Goal: Task Accomplishment & Management: Manage account settings

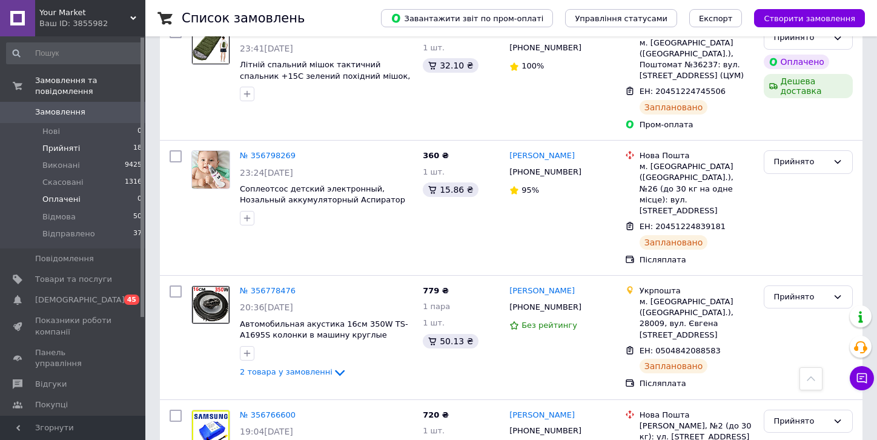
scroll to position [2094, 0]
click at [42, 194] on span "Оплачені" at bounding box center [61, 199] width 38 height 11
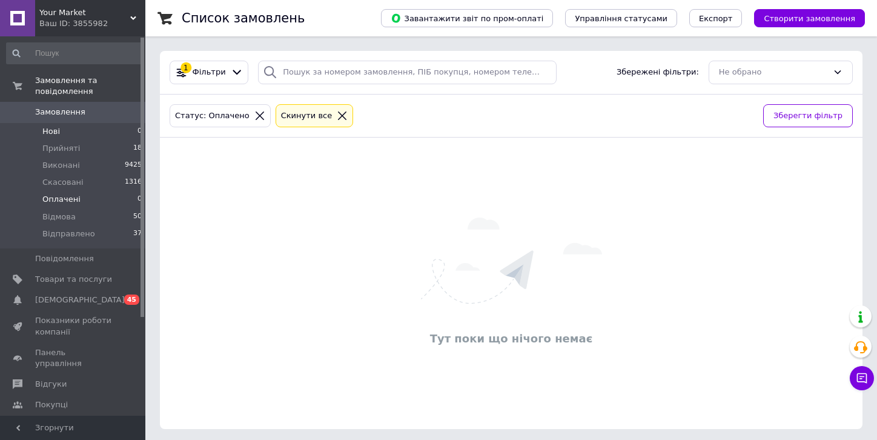
click at [49, 126] on span "Нові" at bounding box center [51, 131] width 18 height 11
click at [65, 228] on span "Відправлено" at bounding box center [68, 233] width 53 height 11
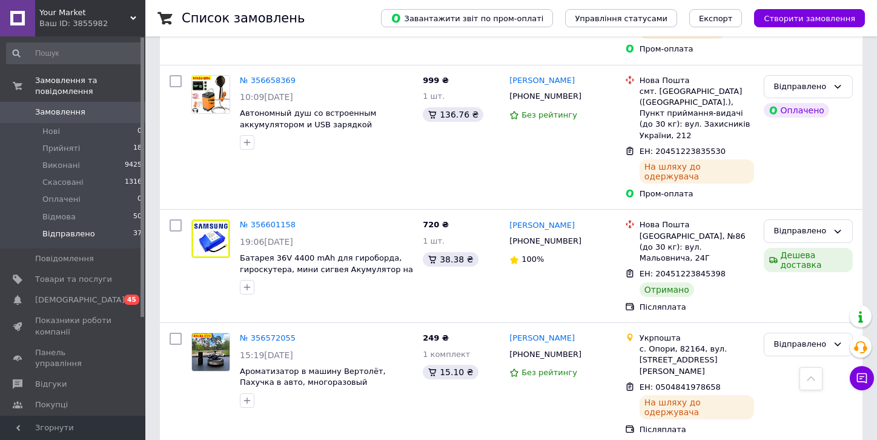
scroll to position [893, 0]
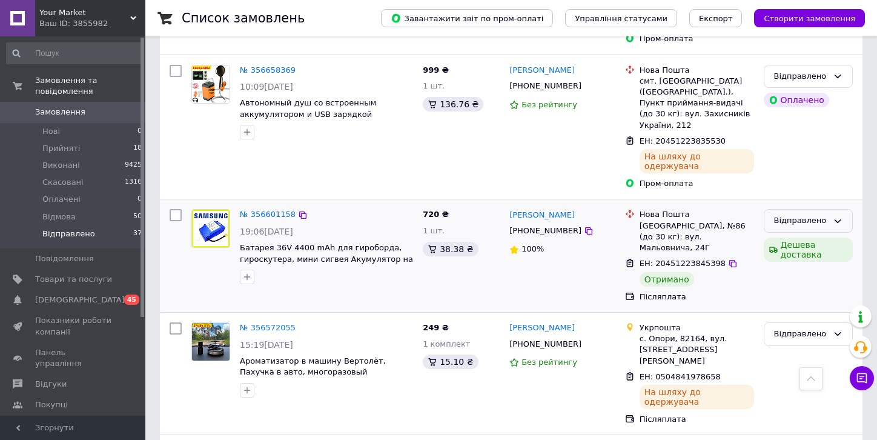
click at [824, 214] on div "Відправлено" at bounding box center [801, 220] width 54 height 13
click at [792, 257] on li "Виконано" at bounding box center [808, 268] width 88 height 22
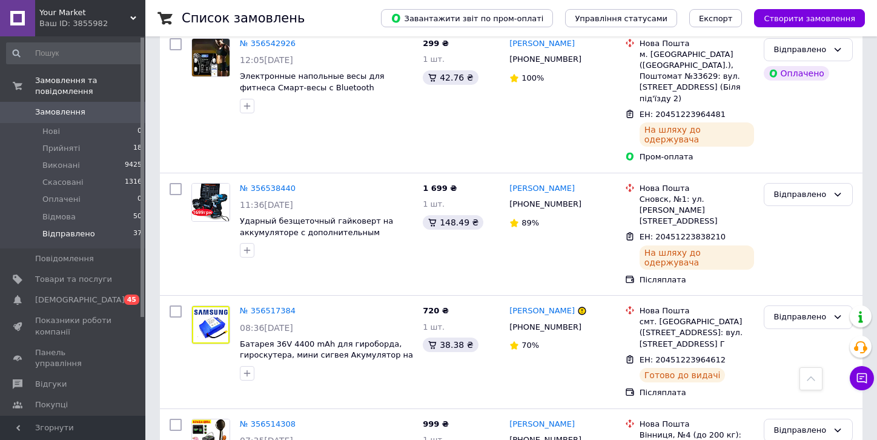
scroll to position [1919, 0]
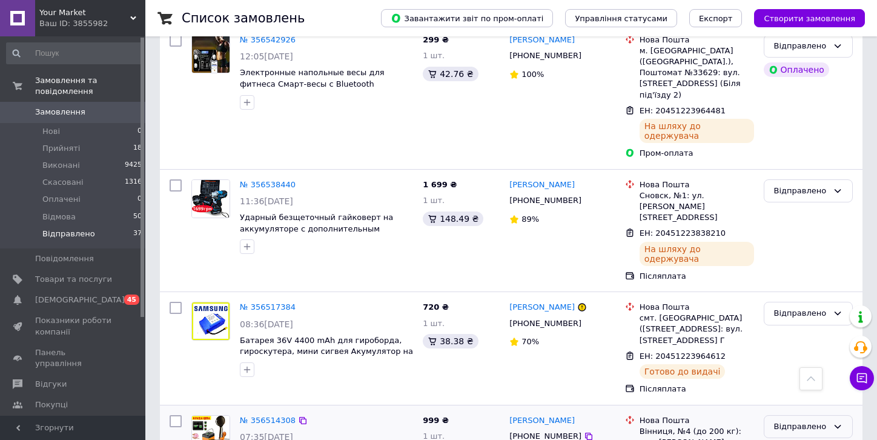
click at [792, 420] on div "Відправлено" at bounding box center [801, 426] width 54 height 13
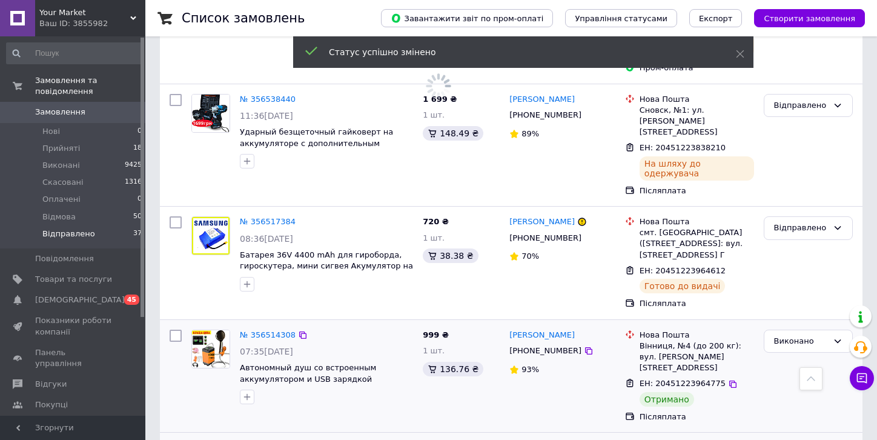
scroll to position [2005, 0]
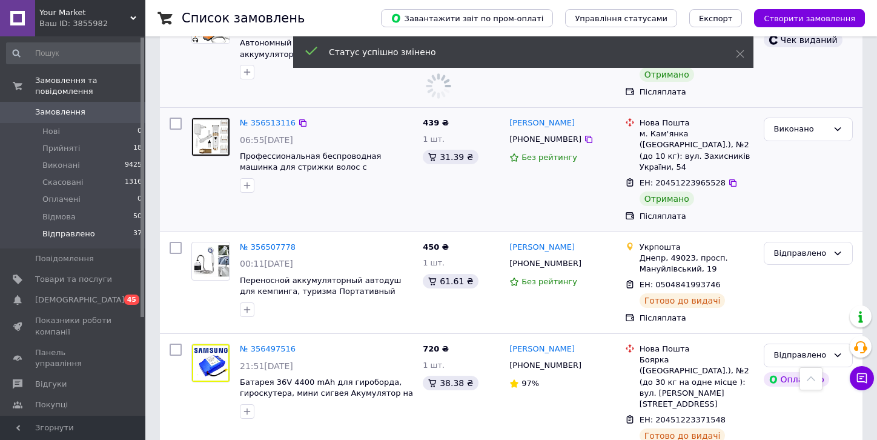
scroll to position [2332, 0]
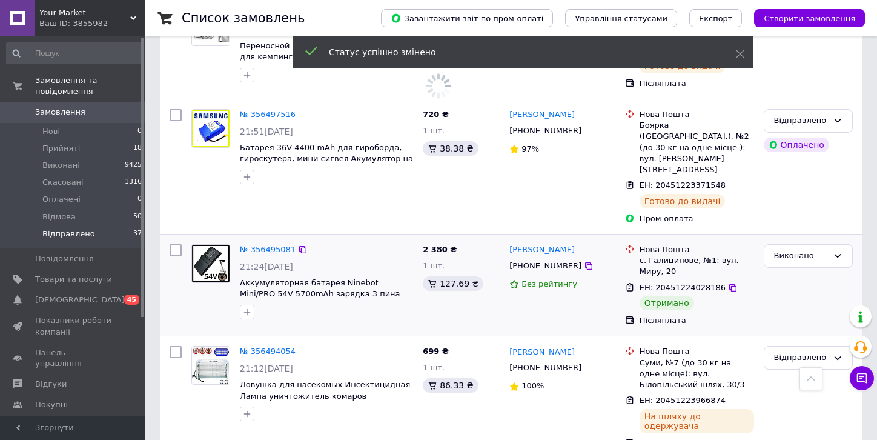
scroll to position [2564, 0]
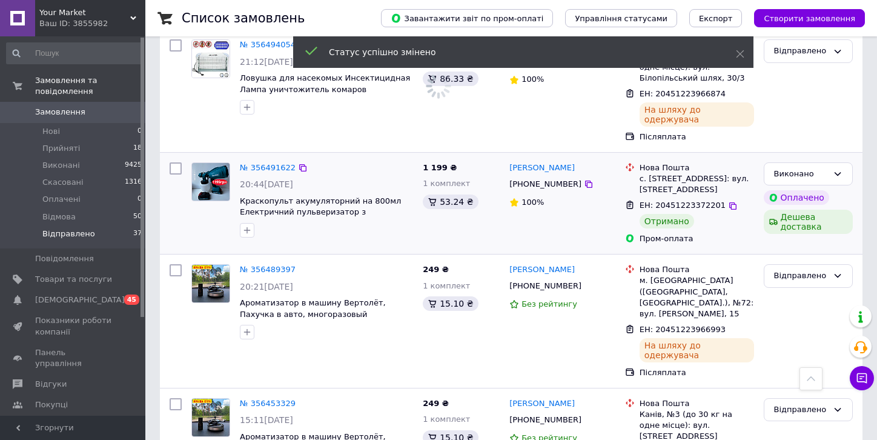
scroll to position [2869, 0]
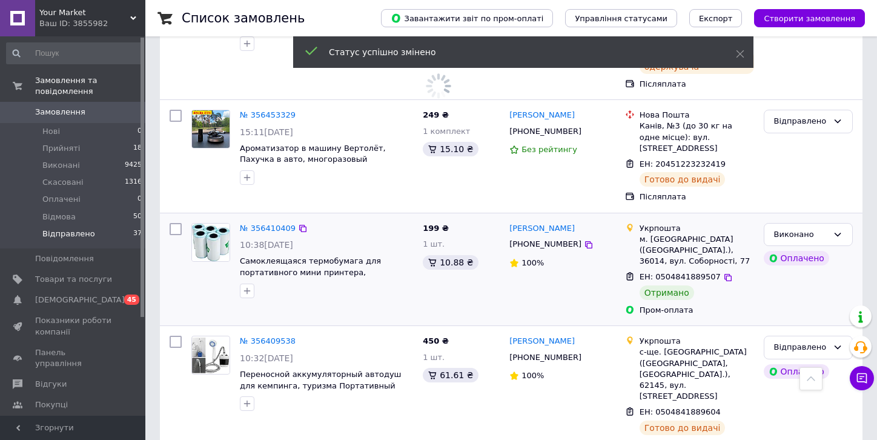
scroll to position [3167, 0]
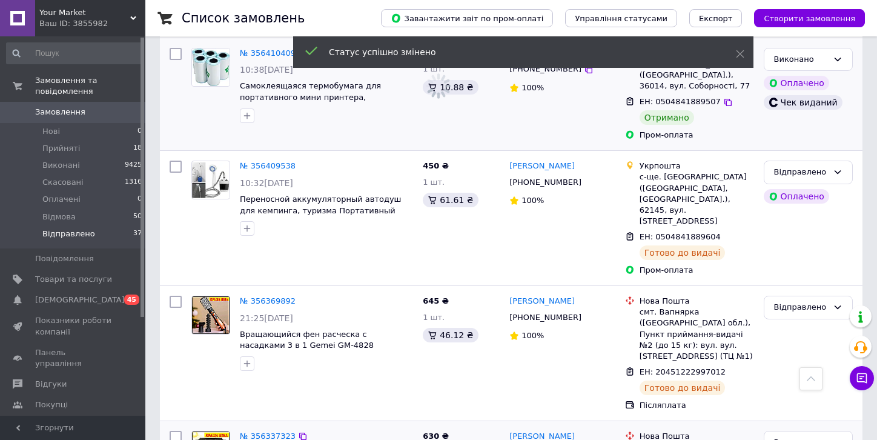
scroll to position [3344, 0]
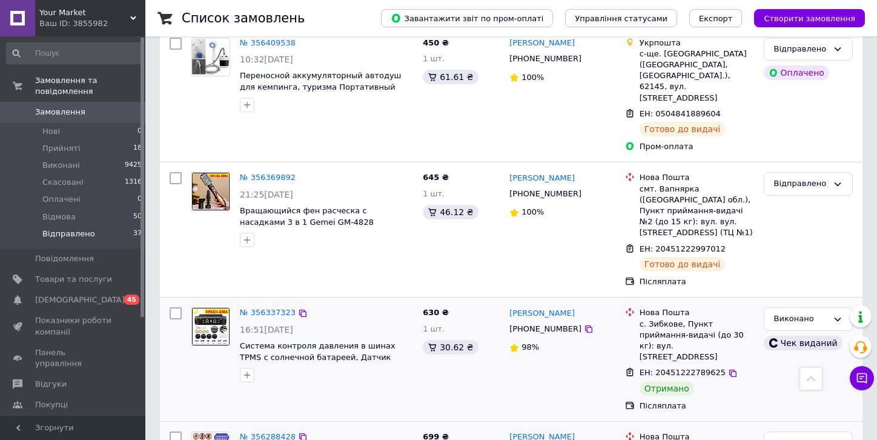
scroll to position [2901, 0]
drag, startPoint x: 803, startPoint y: 223, endPoint x: 793, endPoint y: 219, distance: 11.4
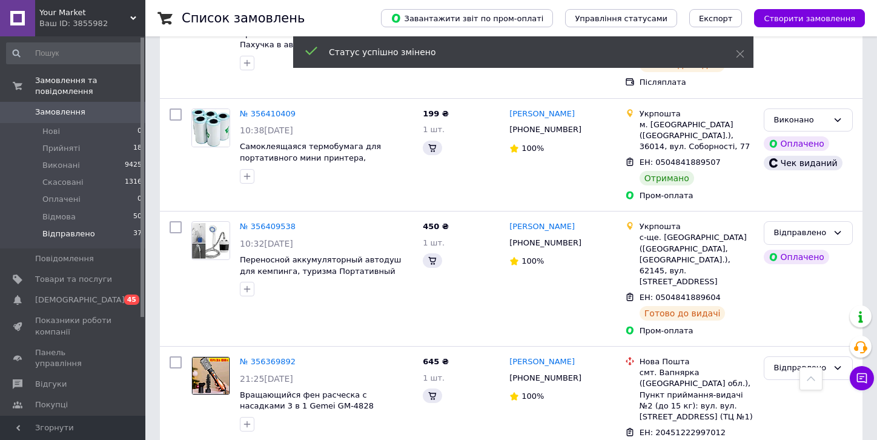
scroll to position [3801, 0]
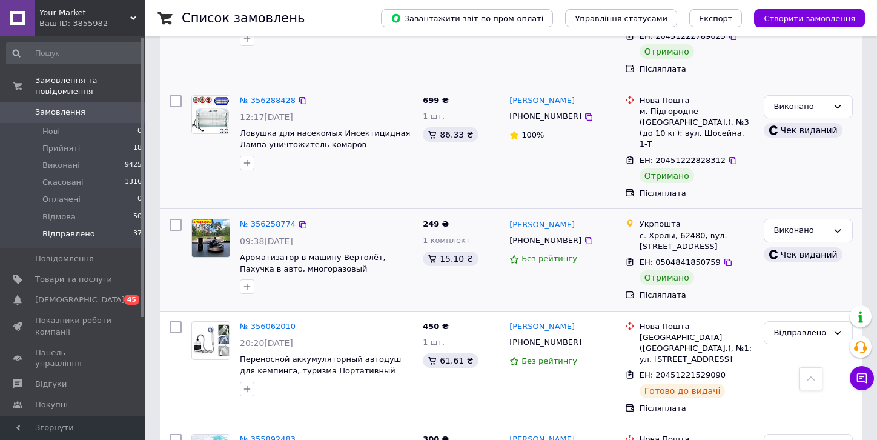
click at [54, 420] on span "Каталог ProSale" at bounding box center [67, 425] width 65 height 11
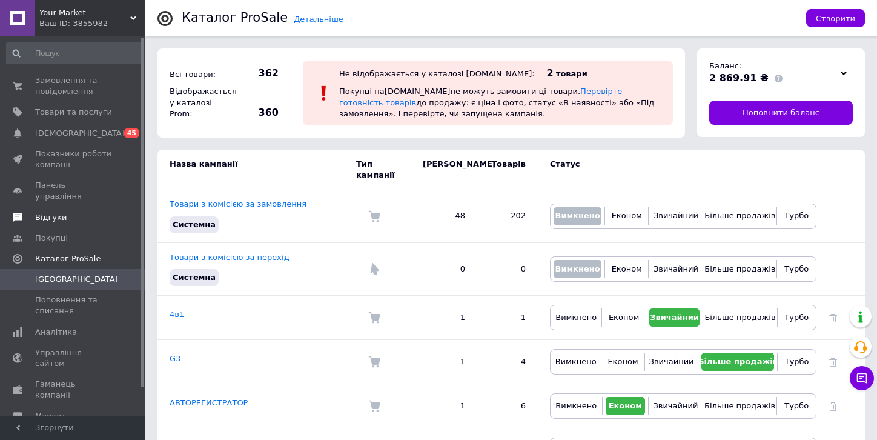
click at [45, 212] on span "Відгуки" at bounding box center [50, 217] width 31 height 11
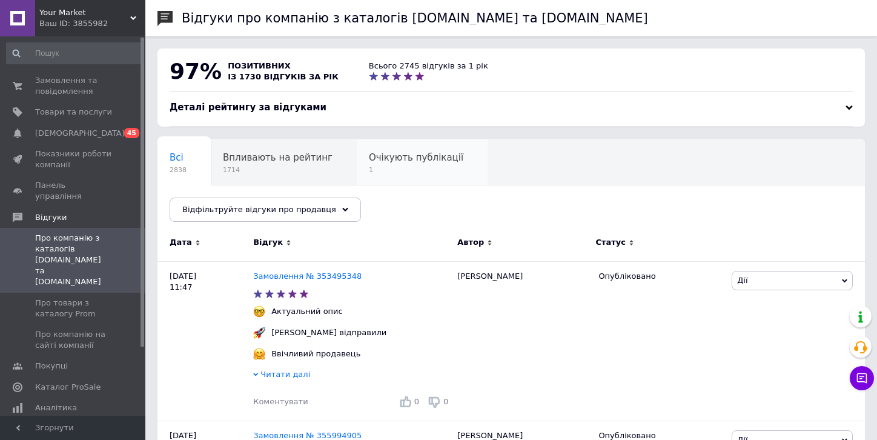
click at [404, 160] on span "Очікують публікації" at bounding box center [416, 157] width 94 height 11
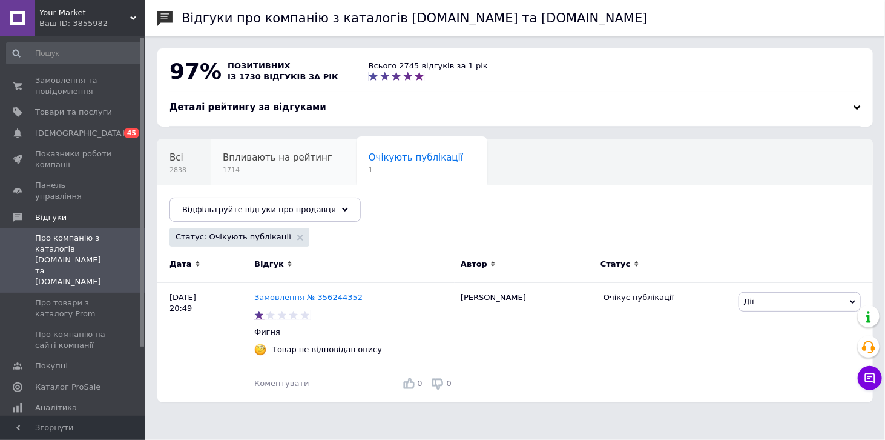
click at [237, 160] on span "Впливають на рейтинг" at bounding box center [278, 157] width 110 height 11
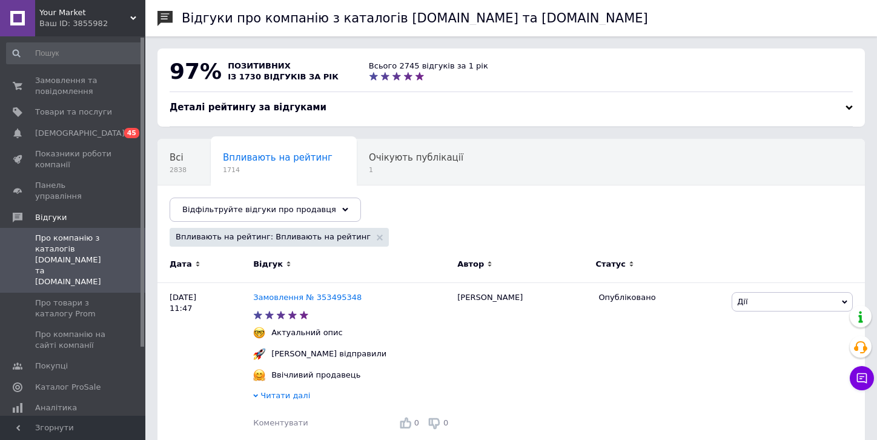
click at [176, 160] on span "Всі" at bounding box center [177, 157] width 14 height 11
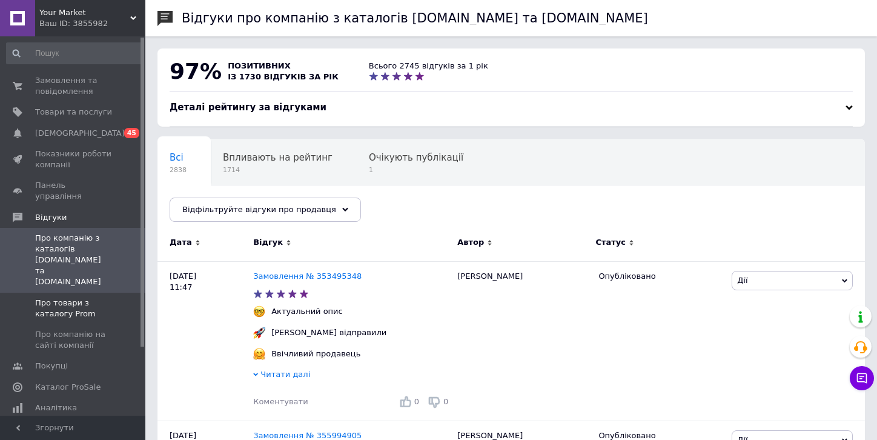
click at [39, 297] on span "Про товари з каталогу Prom" at bounding box center [73, 308] width 77 height 22
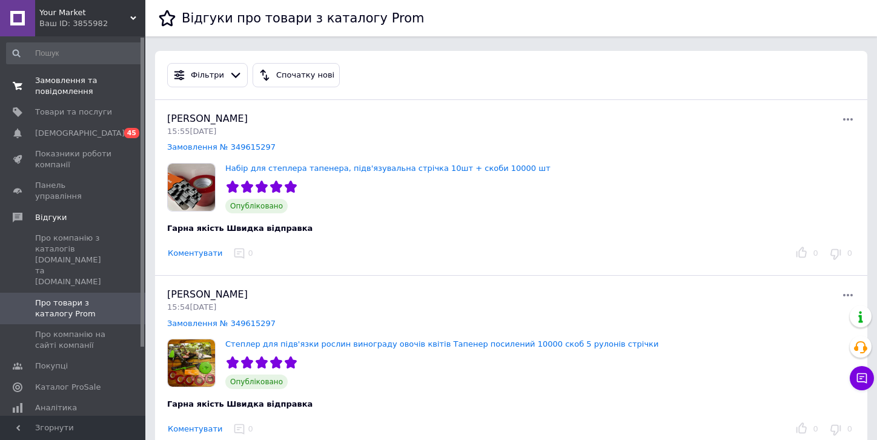
click at [45, 82] on span "Замовлення та повідомлення" at bounding box center [73, 86] width 77 height 22
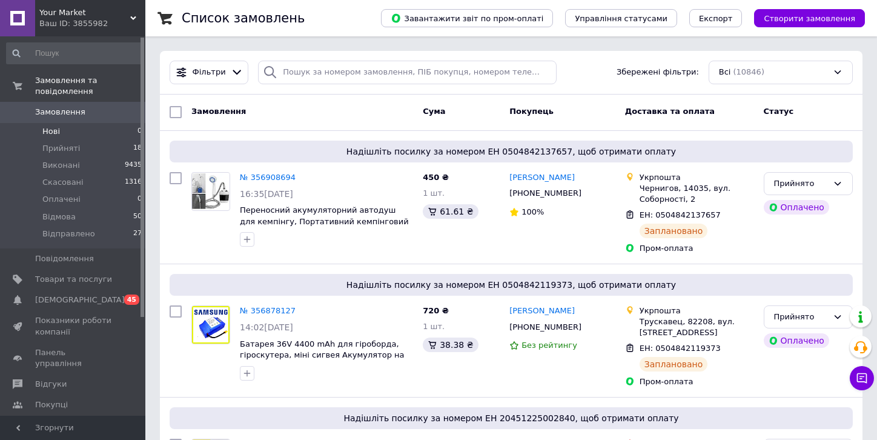
click at [43, 126] on span "Нові" at bounding box center [51, 131] width 18 height 11
